Goal: Task Accomplishment & Management: Manage account settings

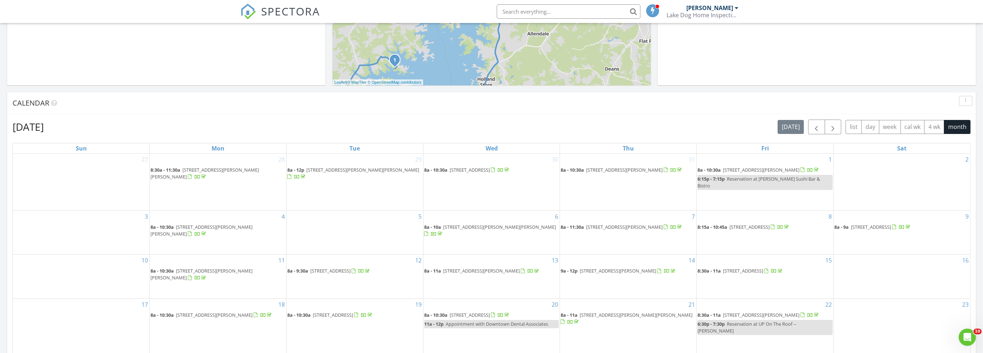
scroll to position [323, 0]
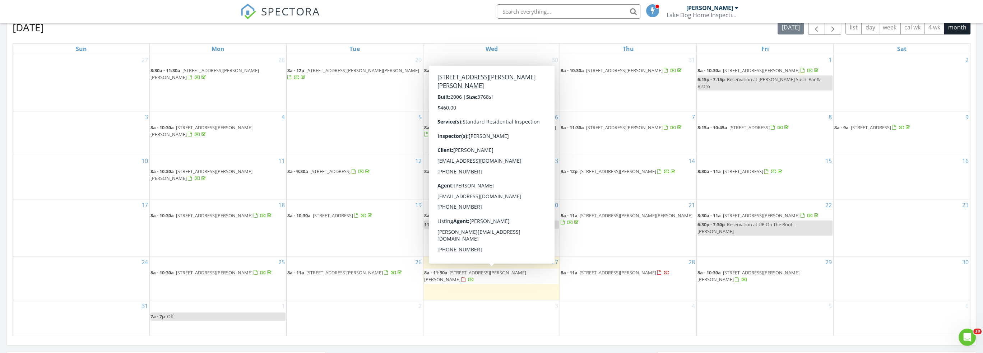
click at [484, 269] on span "159 Massey Subdivision Rd, Hartwell 30643" at bounding box center [475, 275] width 102 height 13
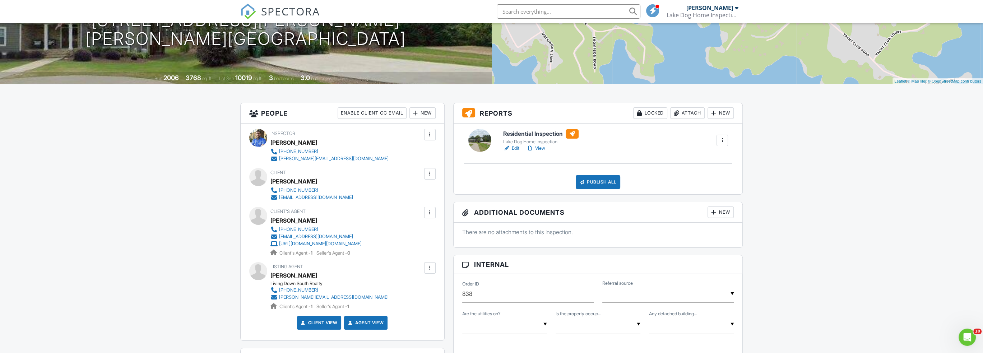
click at [431, 212] on div at bounding box center [429, 212] width 7 height 7
click at [396, 221] on div "Client's Agent [PERSON_NAME] [PHONE_NUMBER] [EMAIL_ADDRESS][DOMAIN_NAME] [URL][…" at bounding box center [334, 232] width 126 height 50
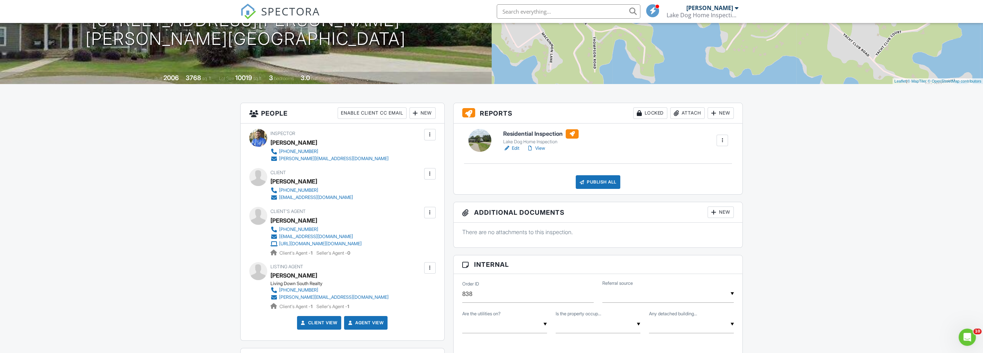
click at [396, 220] on div "Client's Agent [PERSON_NAME] [PHONE_NUMBER] [EMAIL_ADDRESS][DOMAIN_NAME] [URL][…" at bounding box center [334, 232] width 126 height 50
drag, startPoint x: 447, startPoint y: 184, endPoint x: 447, endPoint y: 214, distance: 30.5
click at [447, 214] on div "People Enable Client CC Email New Client Add Another Person Inspector [PERSON_N…" at bounding box center [342, 325] width 213 height 444
click at [396, 218] on div "Client's Agent [PERSON_NAME] [PHONE_NUMBER] [EMAIL_ADDRESS][DOMAIN_NAME] [URL][…" at bounding box center [334, 232] width 126 height 50
drag, startPoint x: 455, startPoint y: 197, endPoint x: 534, endPoint y: 197, distance: 78.7
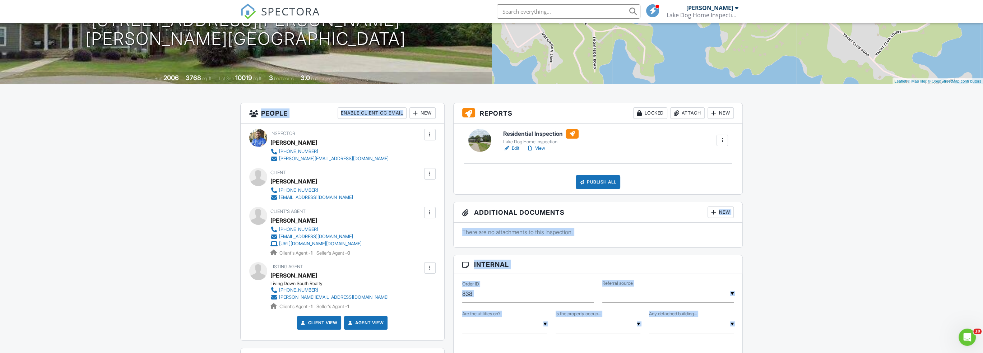
drag, startPoint x: 749, startPoint y: 197, endPoint x: 447, endPoint y: 108, distance: 314.2
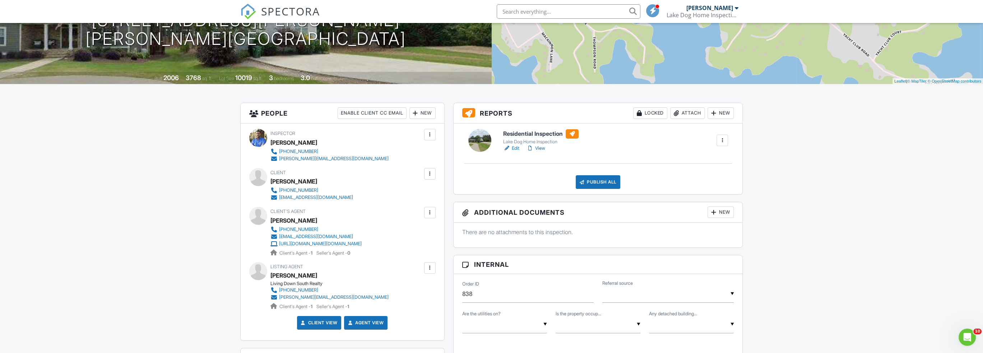
drag, startPoint x: 750, startPoint y: 97, endPoint x: 739, endPoint y: 118, distance: 23.5
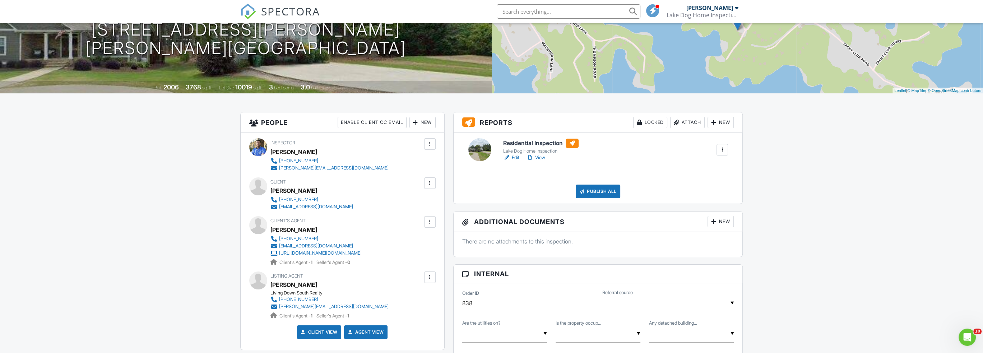
scroll to position [108, 0]
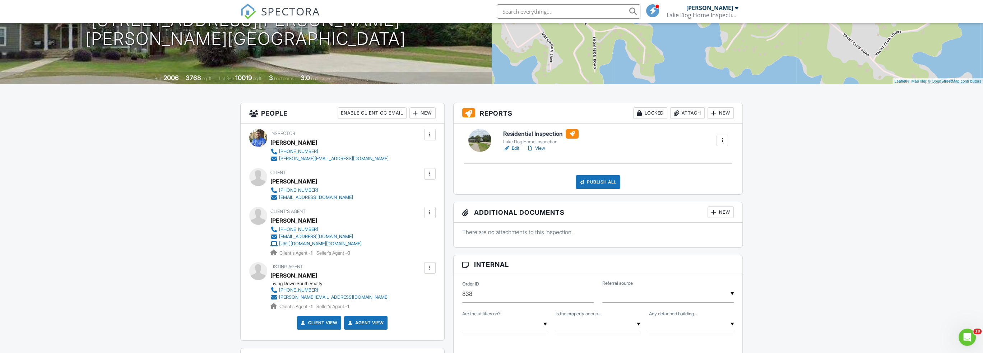
click at [447, 276] on div "People Enable Client CC Email New Client Add Another Person Inspector [PERSON_N…" at bounding box center [342, 325] width 213 height 444
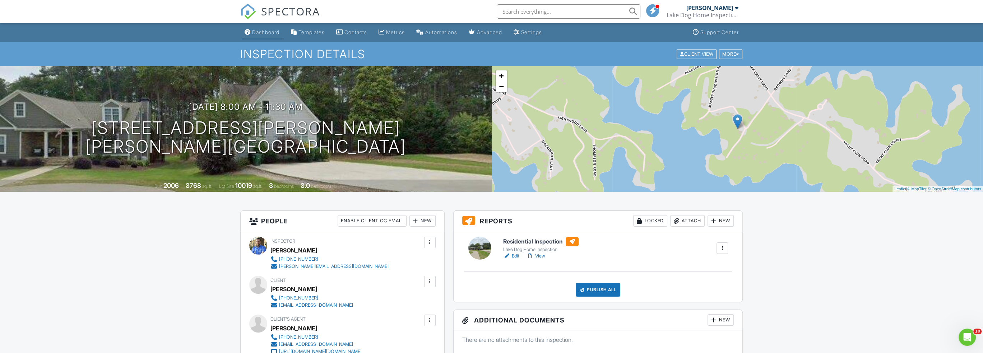
click at [264, 31] on div "Dashboard" at bounding box center [265, 32] width 27 height 6
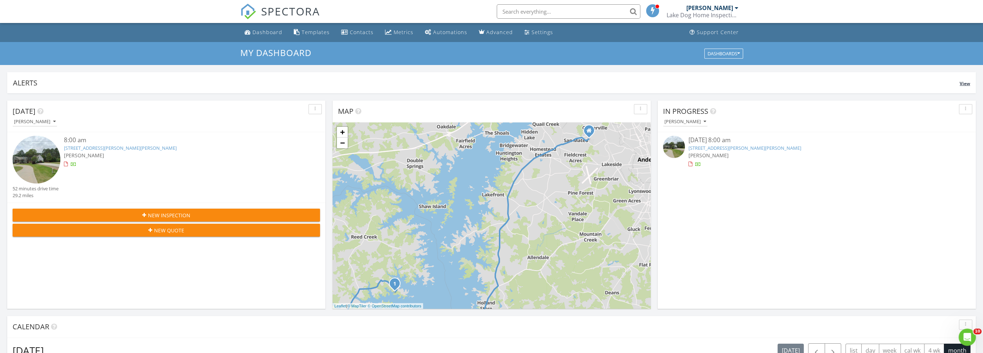
click at [207, 85] on div "Alerts" at bounding box center [486, 83] width 947 height 10
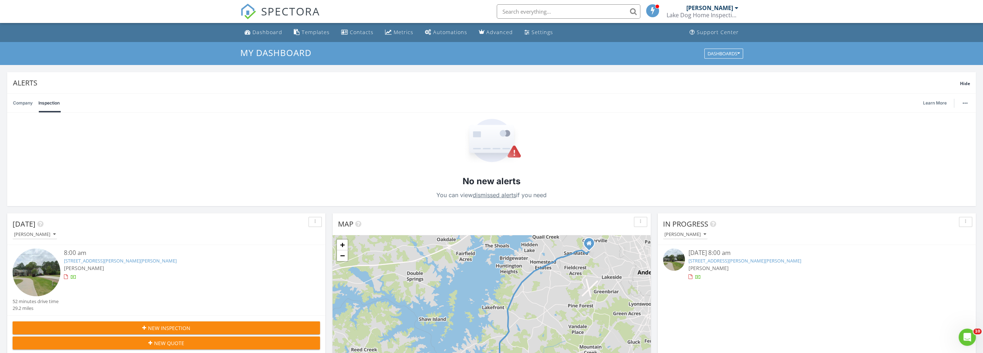
click at [245, 78] on div "Alerts" at bounding box center [486, 83] width 947 height 10
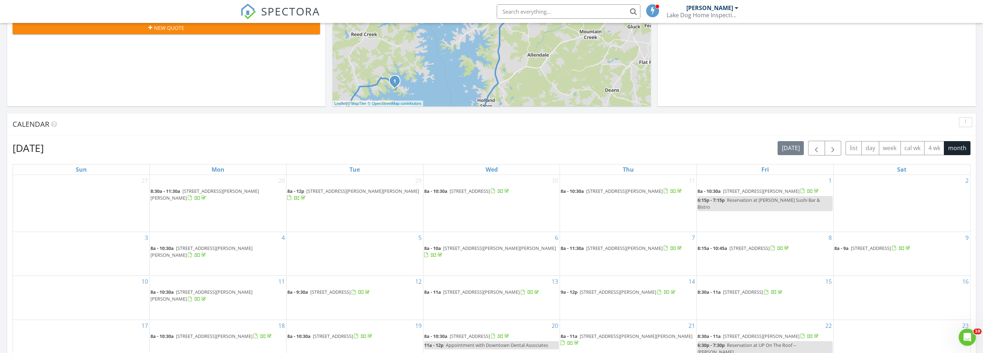
scroll to position [323, 0]
